Goal: Task Accomplishment & Management: Manage account settings

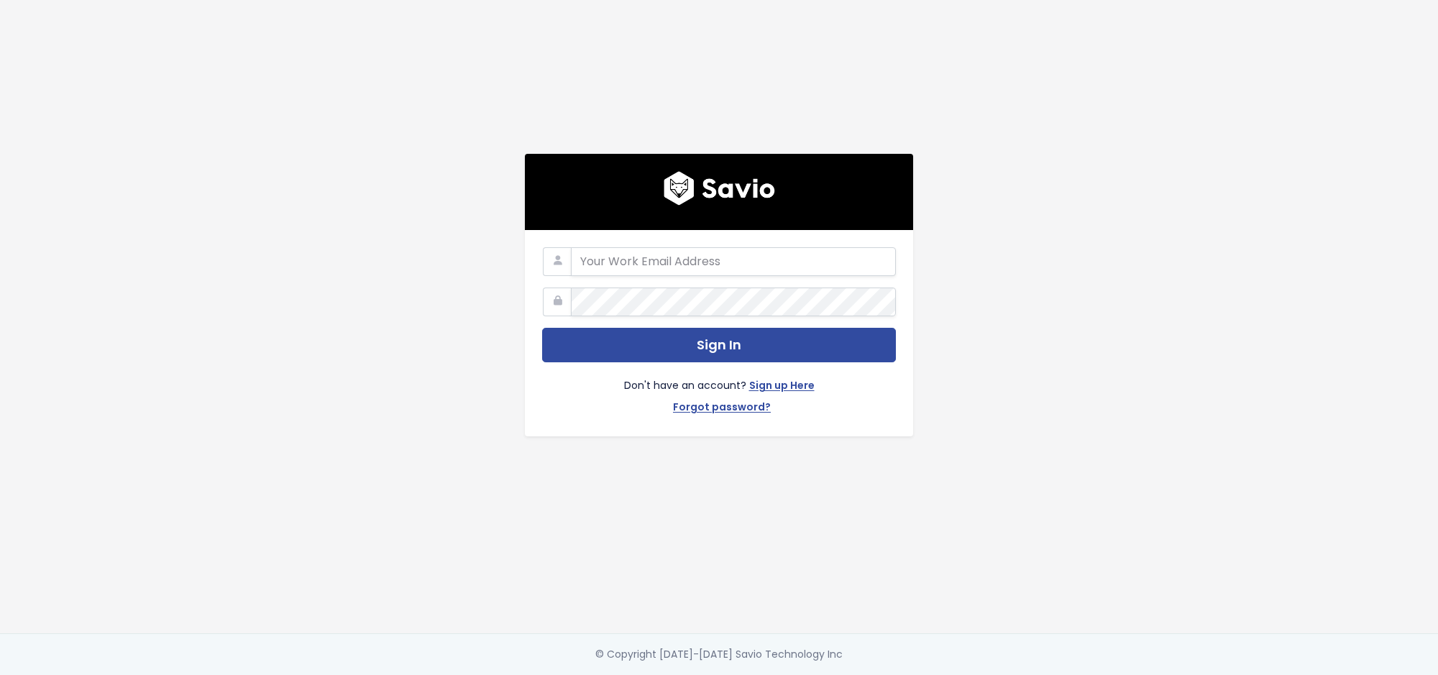
click at [665, 278] on form "Sign In Don't have an account? Sign up Here Forgot password?" at bounding box center [719, 333] width 354 height 172
click at [667, 268] on input "email" at bounding box center [733, 261] width 325 height 29
type input "[PERSON_NAME][EMAIL_ADDRESS][DOMAIN_NAME]"
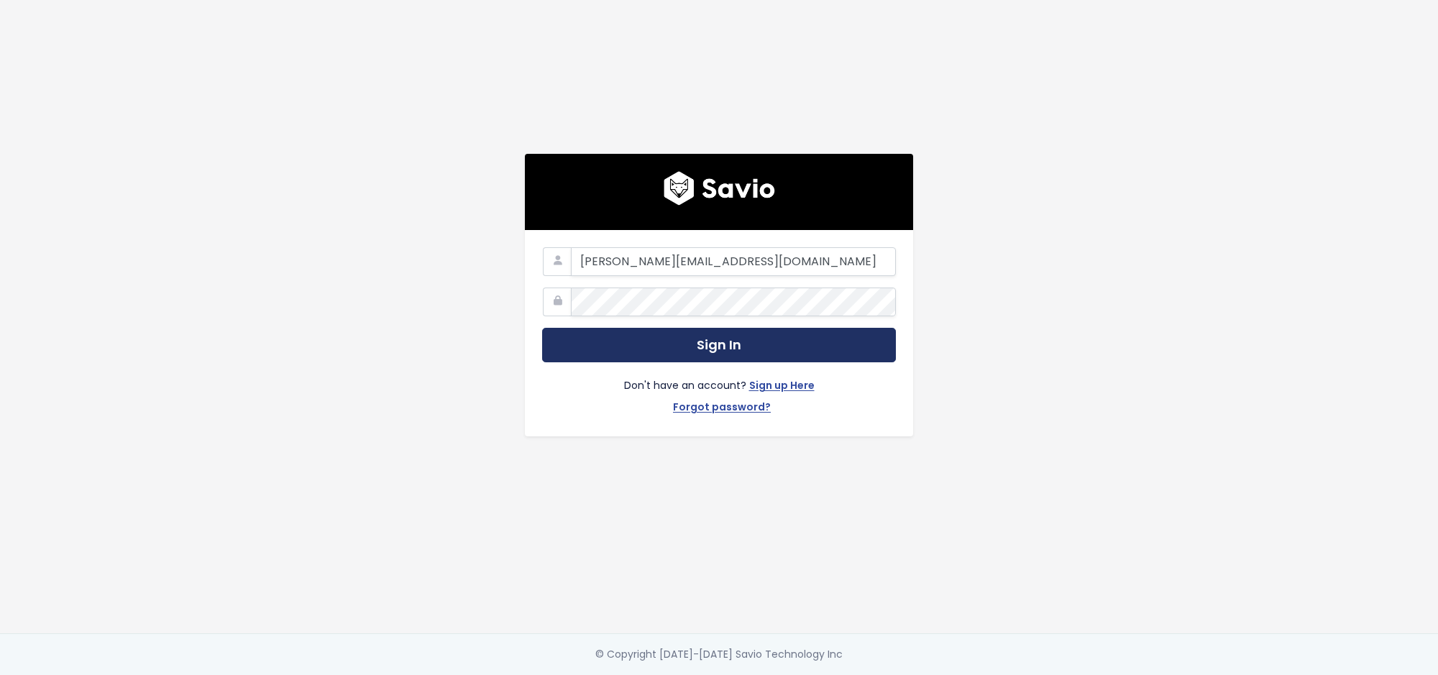
click at [667, 354] on button "Sign In" at bounding box center [719, 345] width 354 height 35
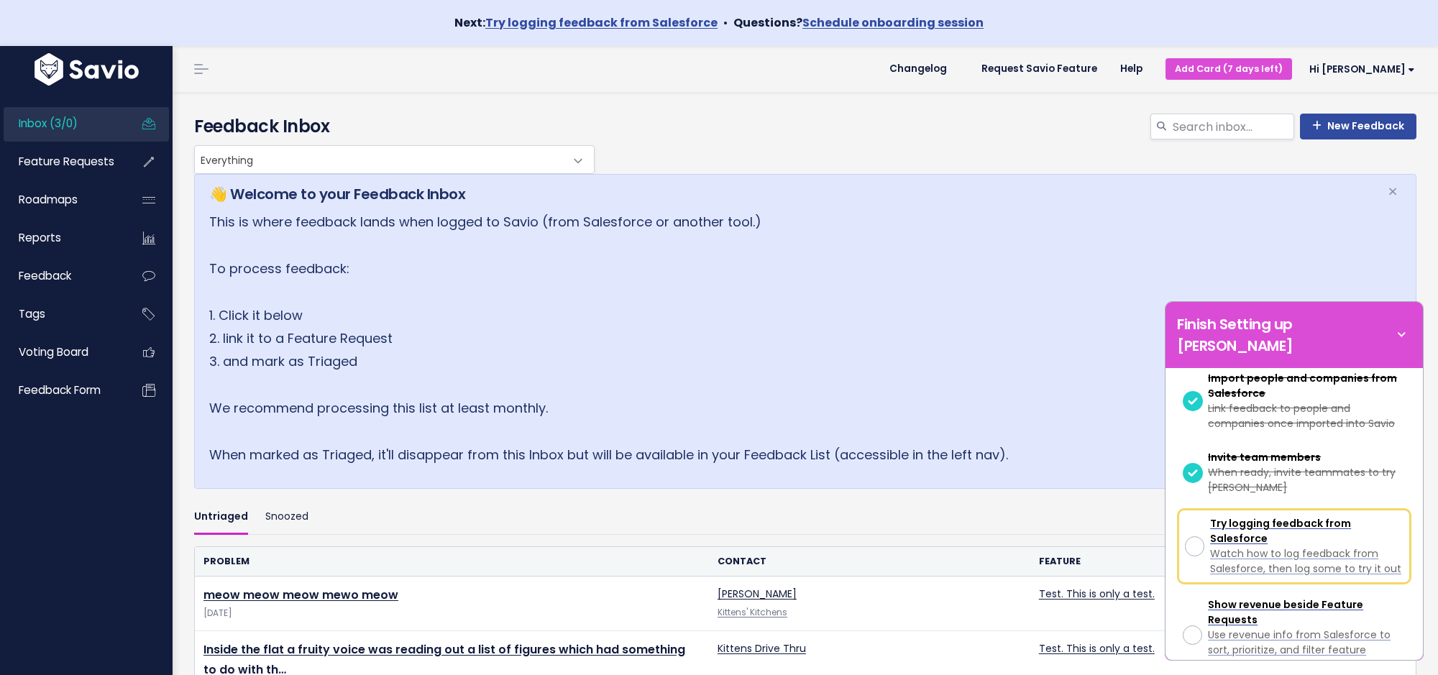
scroll to position [305, 0]
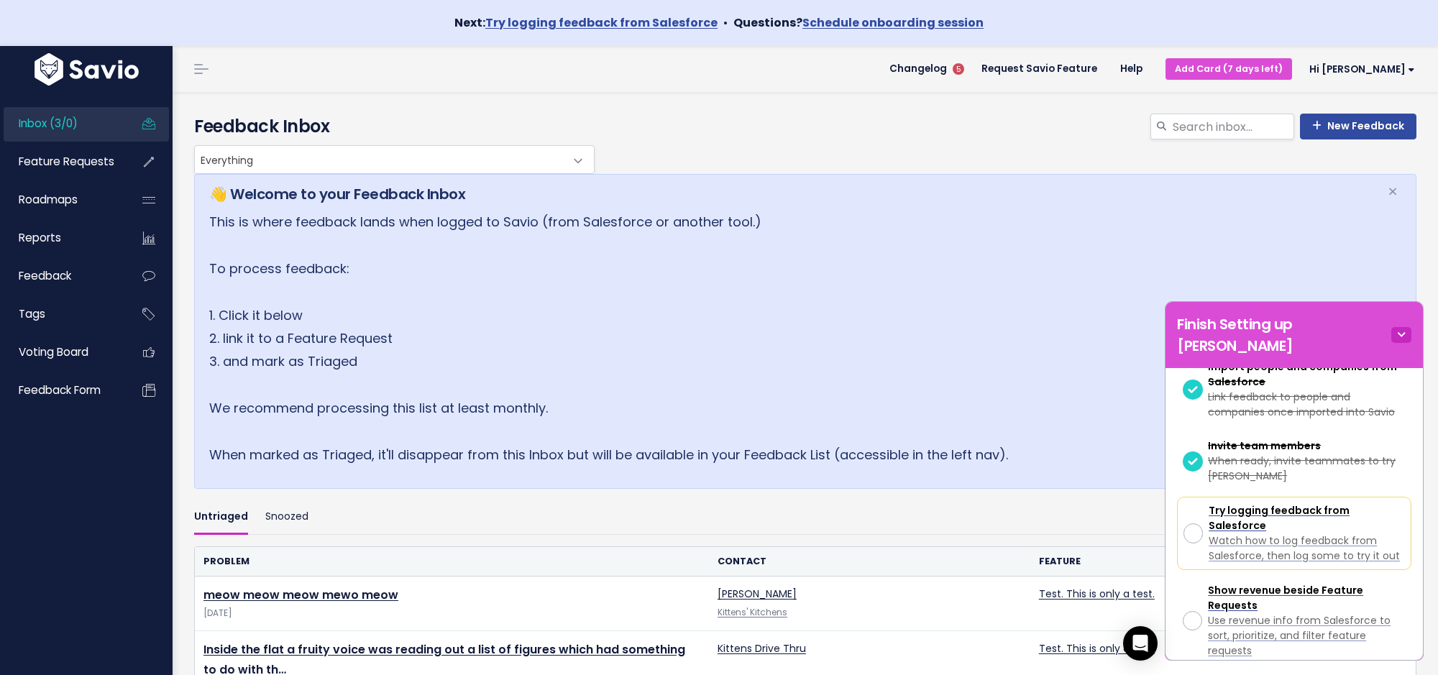
click at [1407, 327] on icon at bounding box center [1401, 335] width 20 height 16
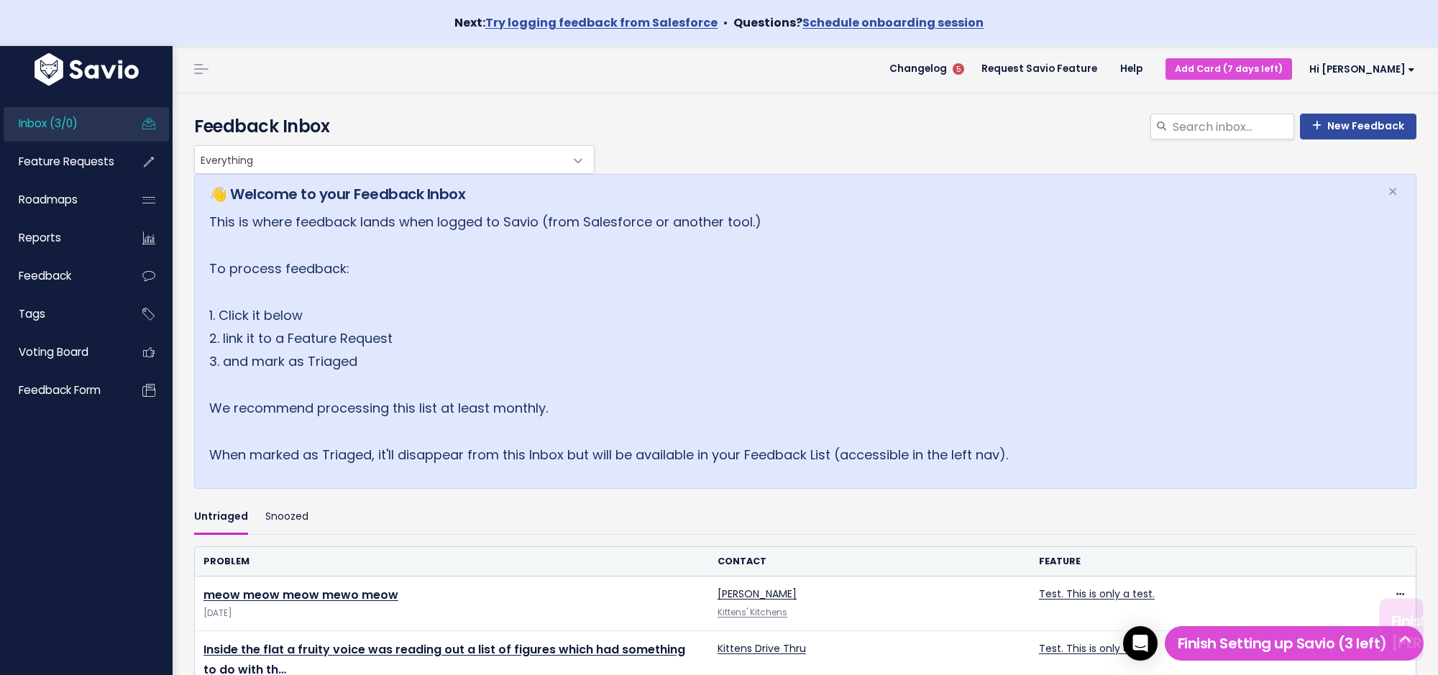
scroll to position [969, 0]
